Goal: Find specific page/section: Find specific page/section

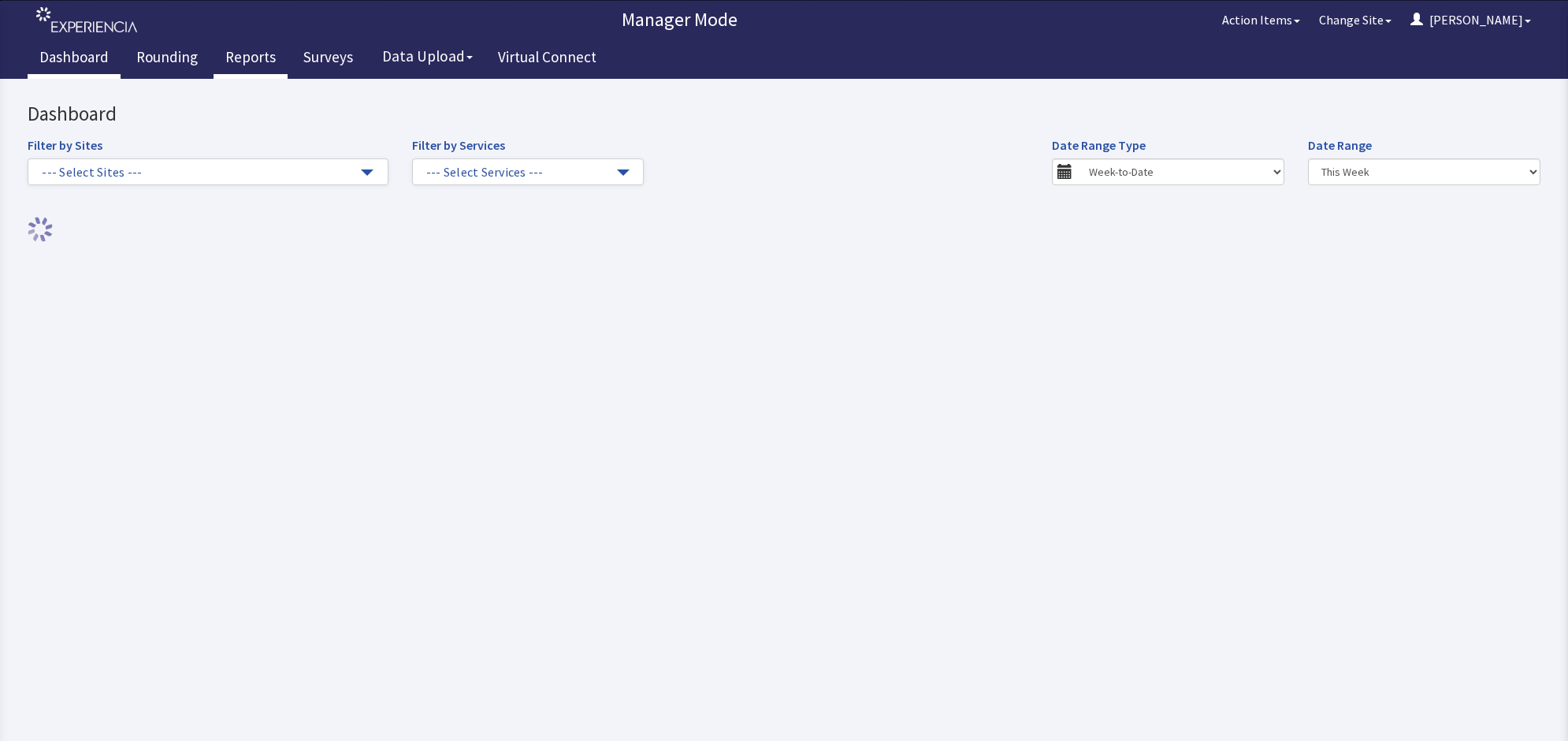
click at [260, 51] on link "Reports" at bounding box center [250, 60] width 74 height 40
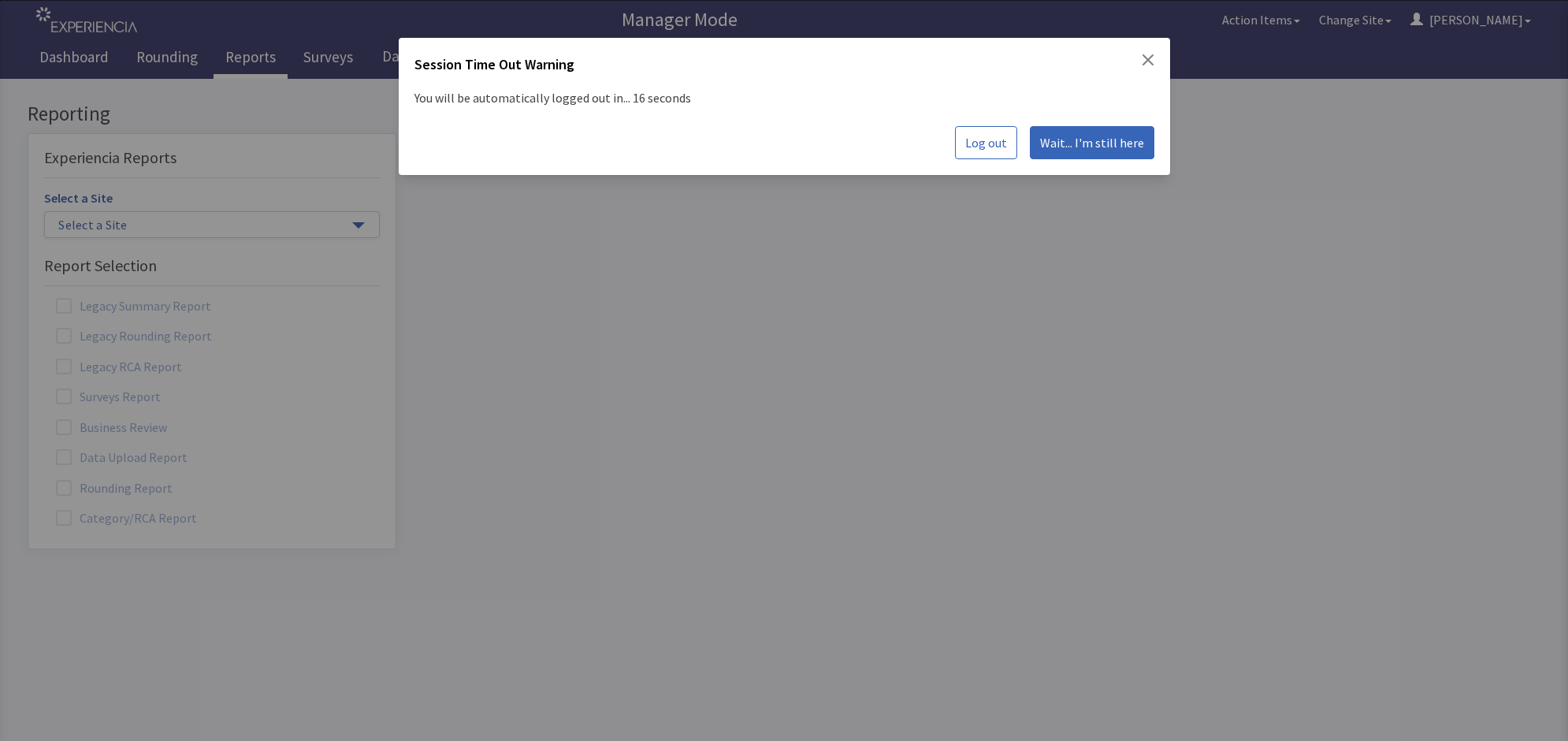
click at [72, 341] on div "Session Time Out Warning You will be automatically logged out in... 16 seconds …" at bounding box center [64, 348] width 16 height 16
click at [1146, 56] on icon "Close" at bounding box center [1147, 60] width 12 height 12
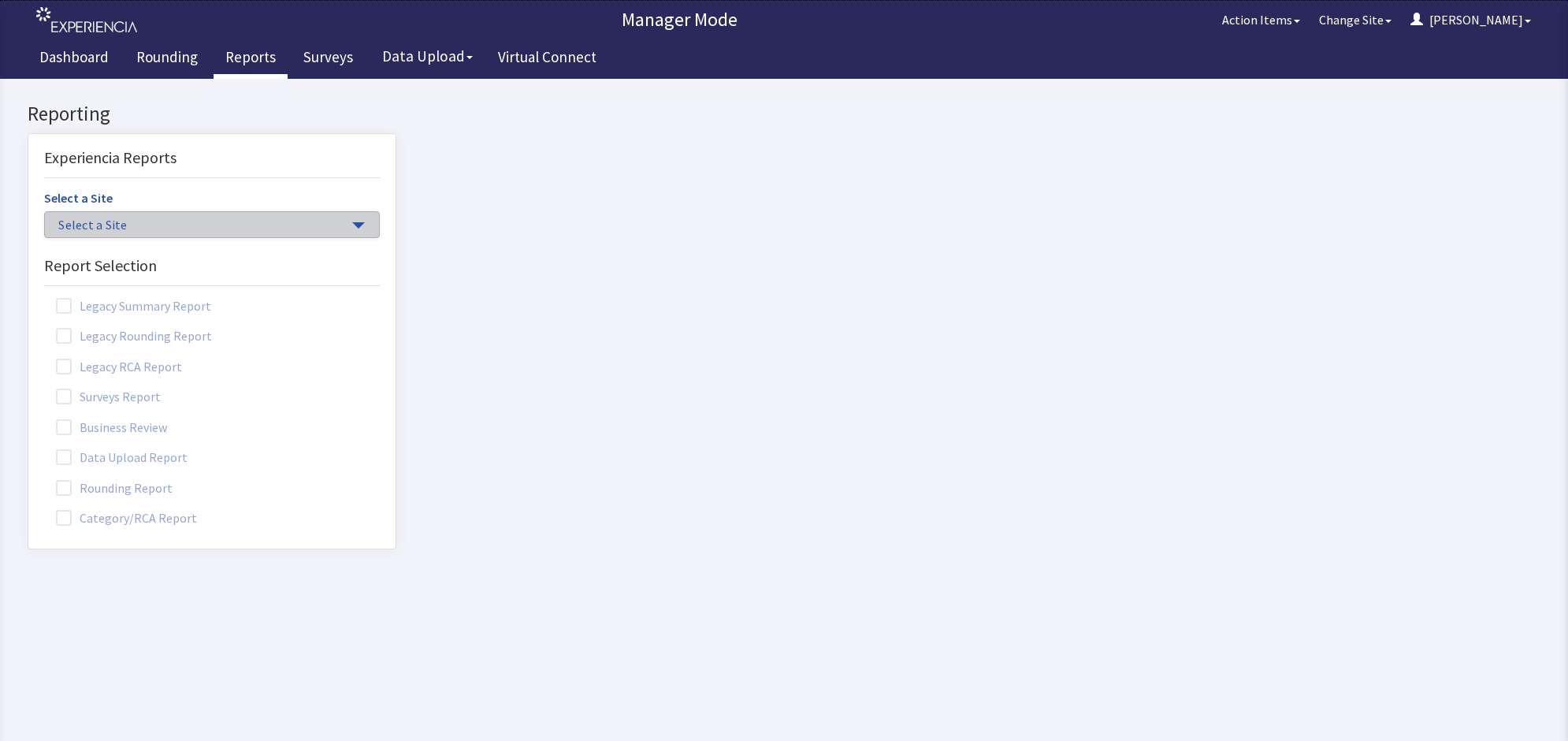
click at [344, 217] on button "Select a Site" at bounding box center [211, 225] width 335 height 27
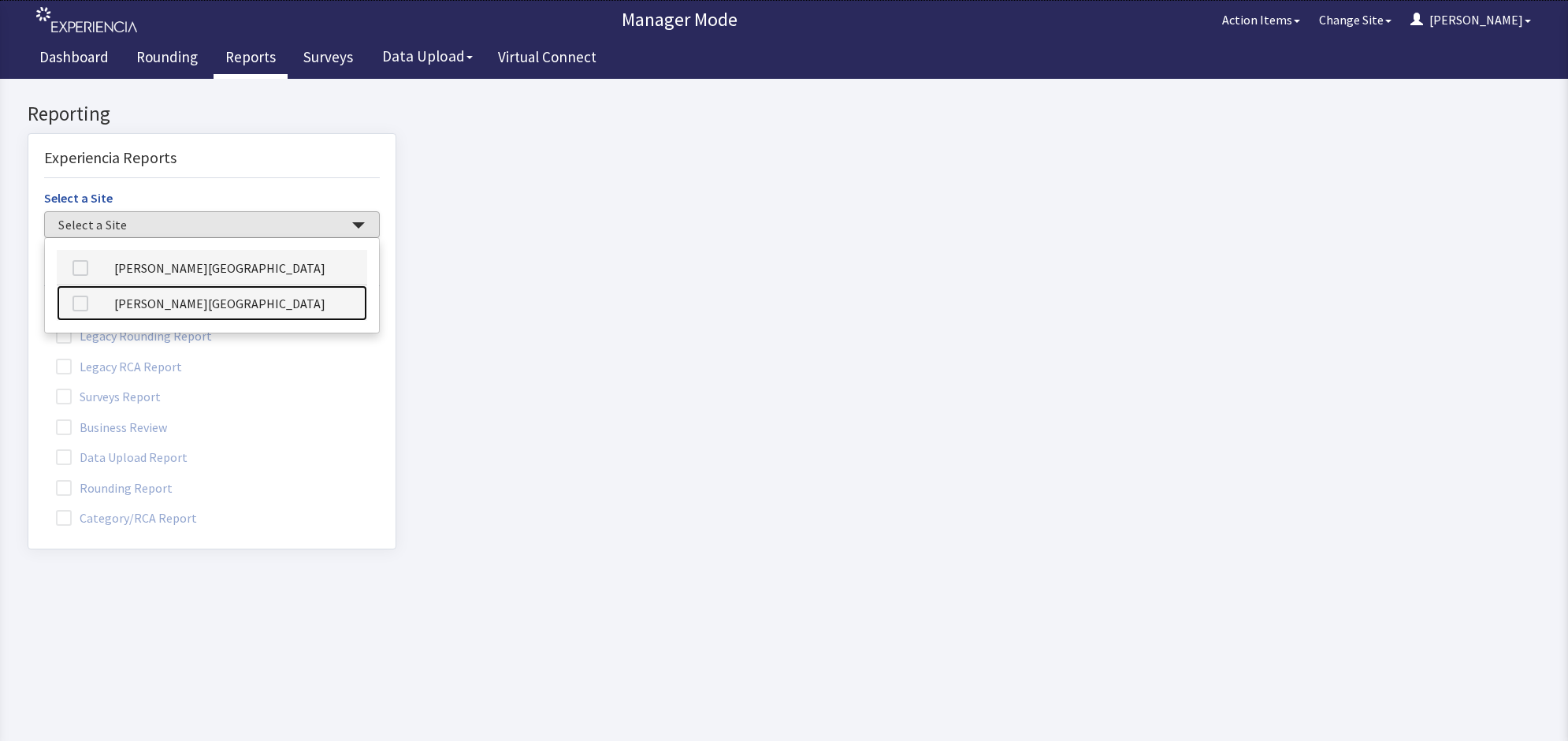
click at [294, 303] on link "[PERSON_NAME][GEOGRAPHIC_DATA]" at bounding box center [211, 303] width 311 height 36
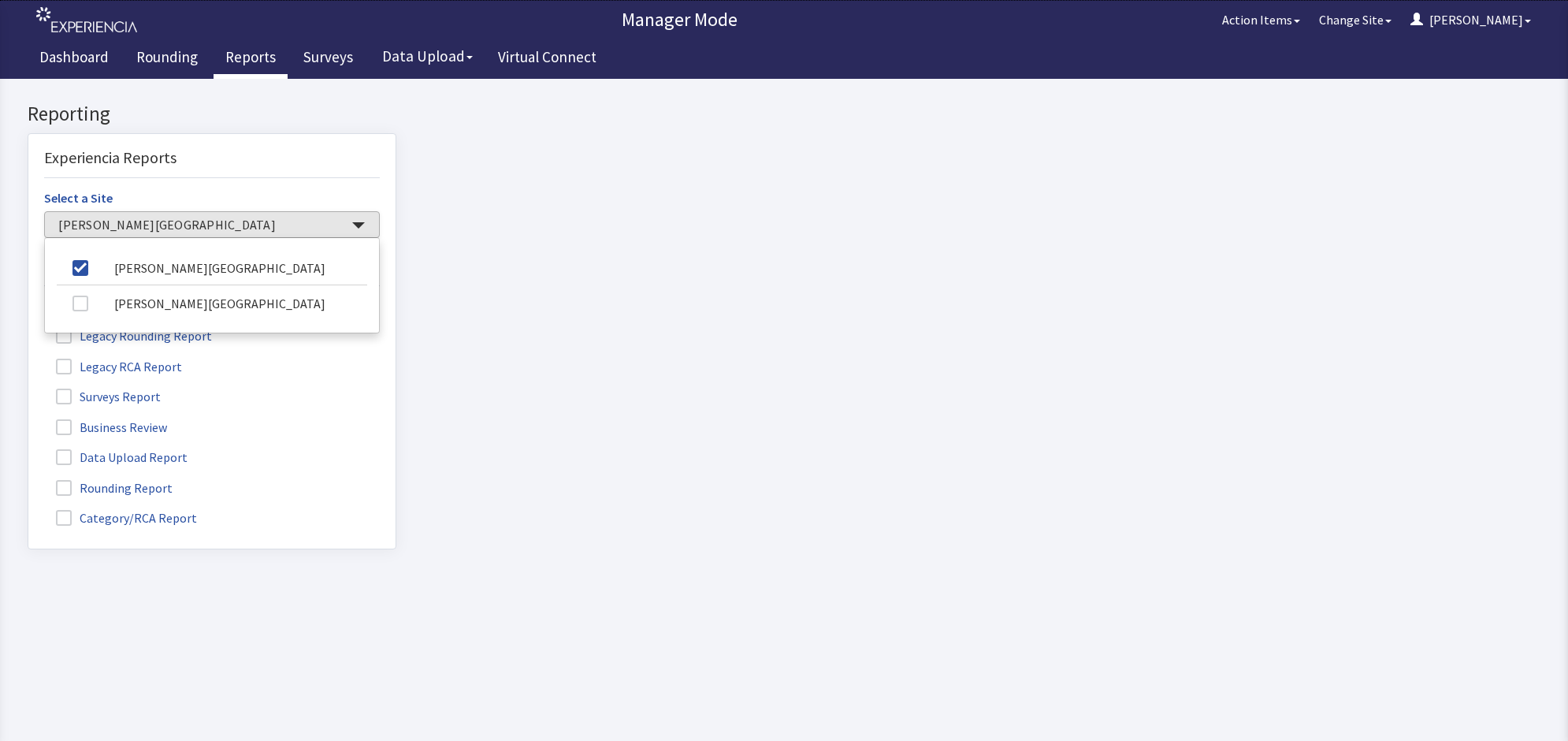
click at [64, 480] on span at bounding box center [64, 487] width 16 height 16
click at [28, 479] on input "Rounding Report" at bounding box center [28, 479] width 0 height 0
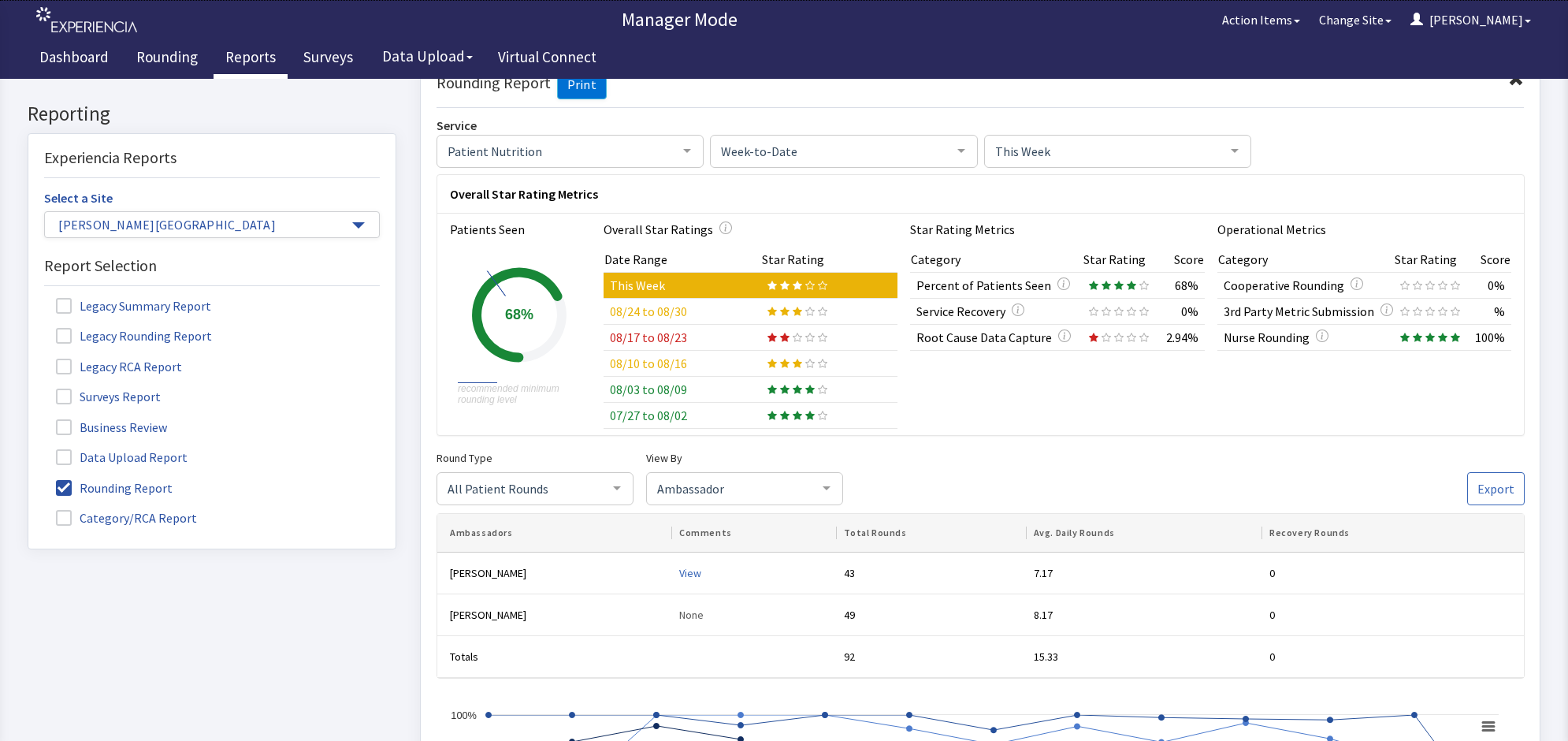
scroll to position [107, 0]
